Goal: Task Accomplishment & Management: Manage account settings

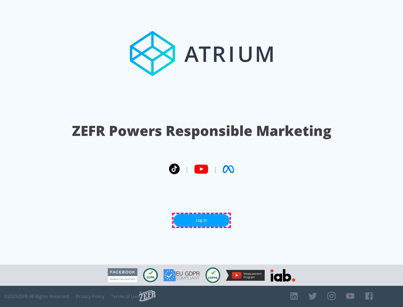
click at [201, 221] on link "Log In" at bounding box center [201, 220] width 56 height 13
